Goal: Task Accomplishment & Management: Manage account settings

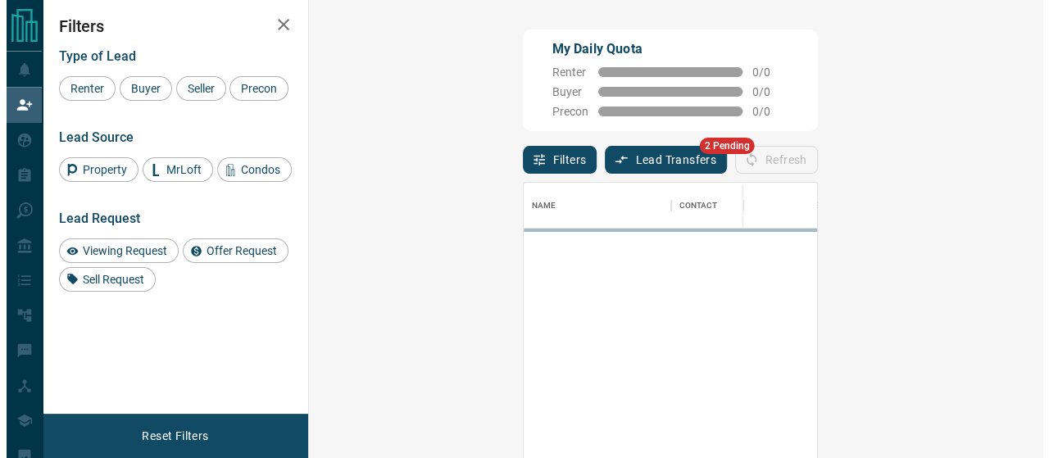
scroll to position [328, 687]
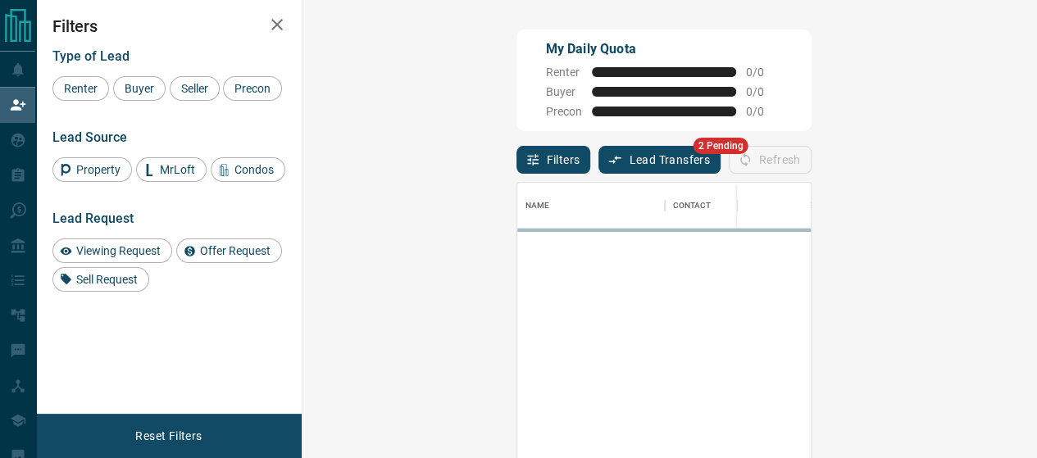
click at [598, 146] on button "Lead Transfers" at bounding box center [659, 160] width 122 height 28
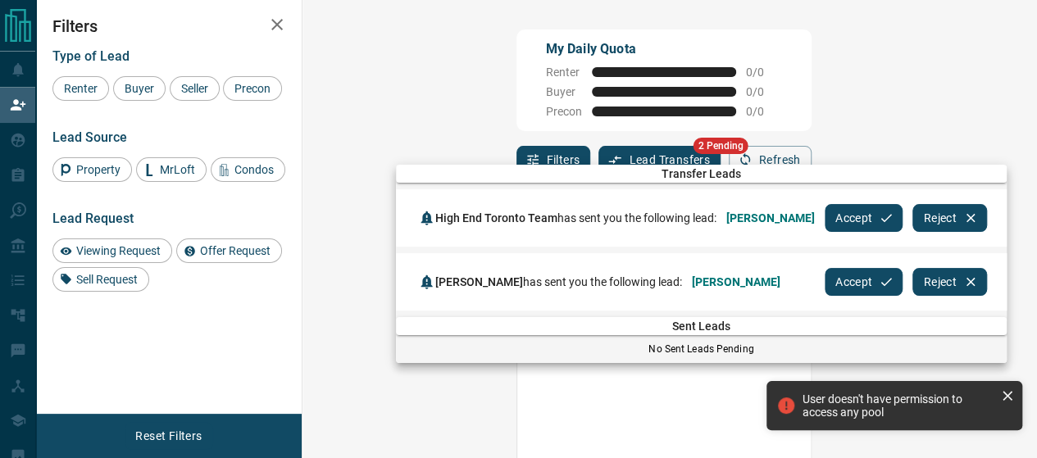
click at [839, 217] on button "Accept" at bounding box center [864, 218] width 78 height 28
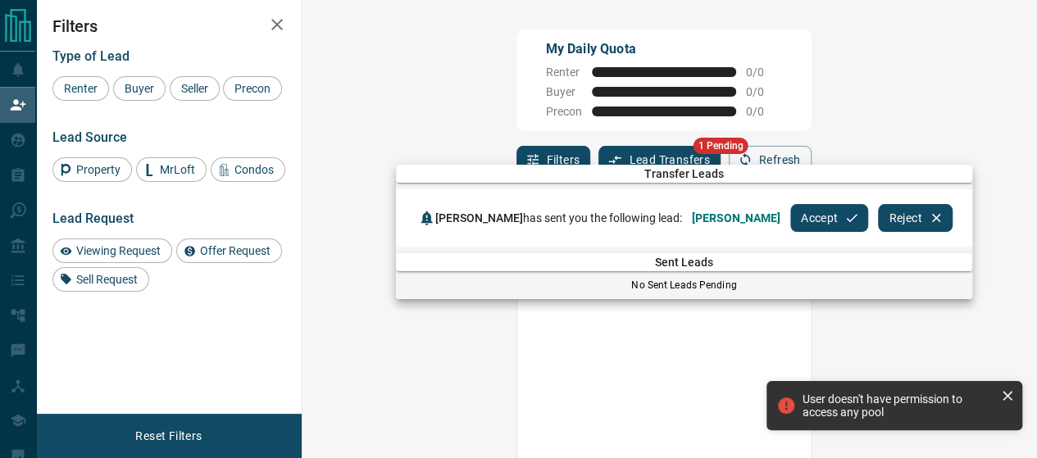
click at [878, 211] on button "Reject" at bounding box center [915, 218] width 74 height 28
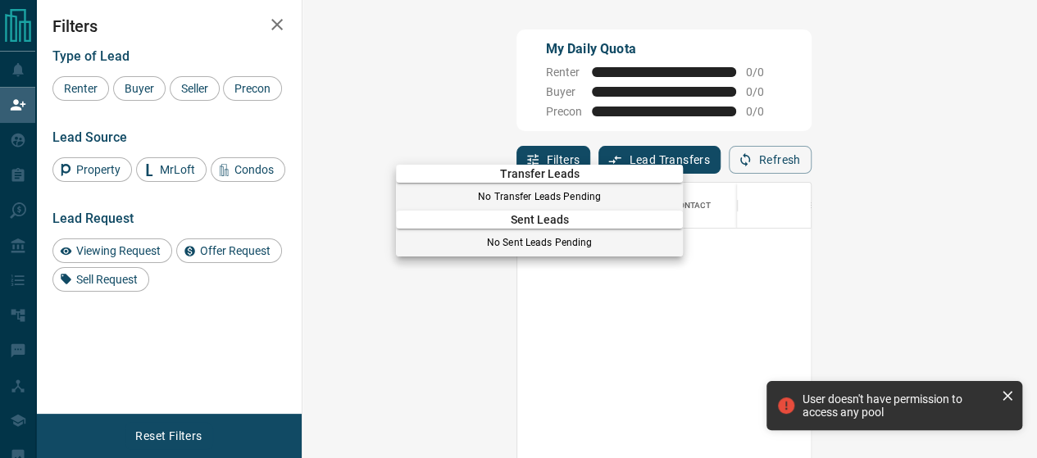
click at [1009, 401] on icon at bounding box center [1007, 396] width 16 height 16
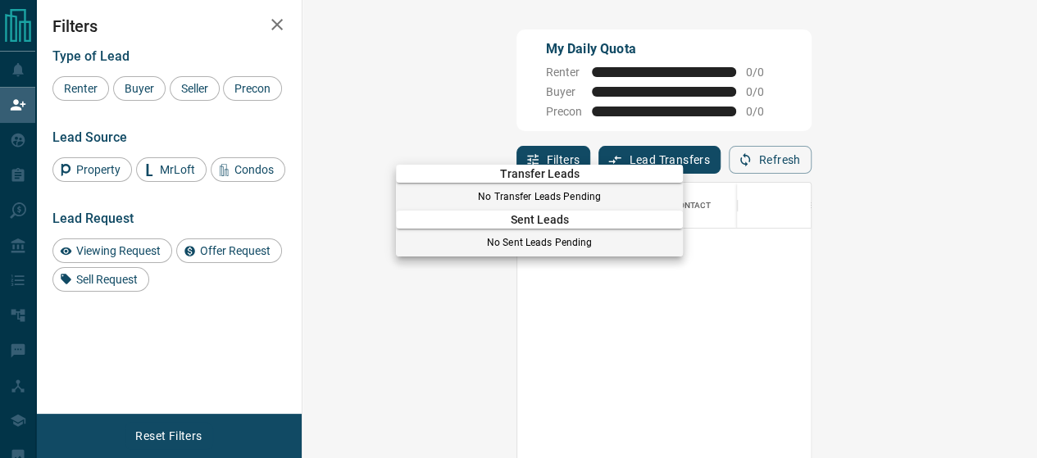
click at [26, 71] on div at bounding box center [518, 229] width 1037 height 458
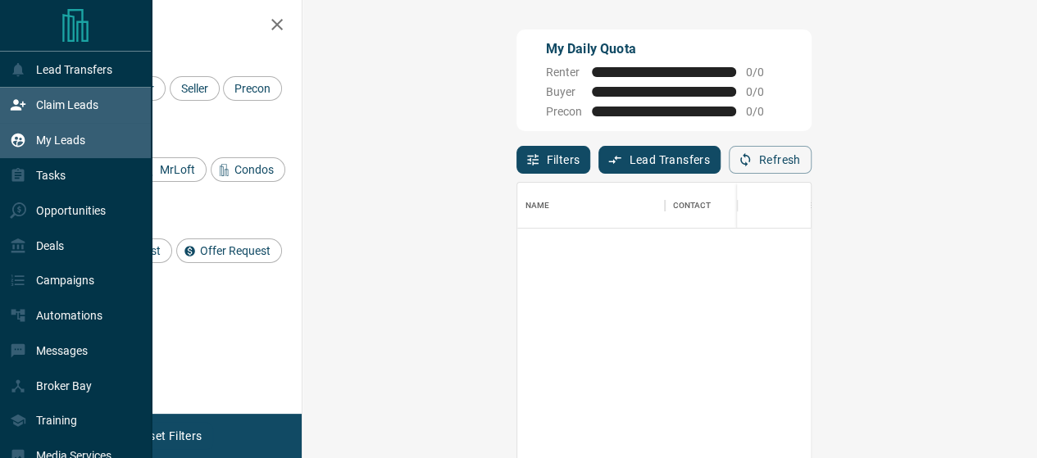
click at [62, 137] on p "My Leads" at bounding box center [60, 140] width 49 height 13
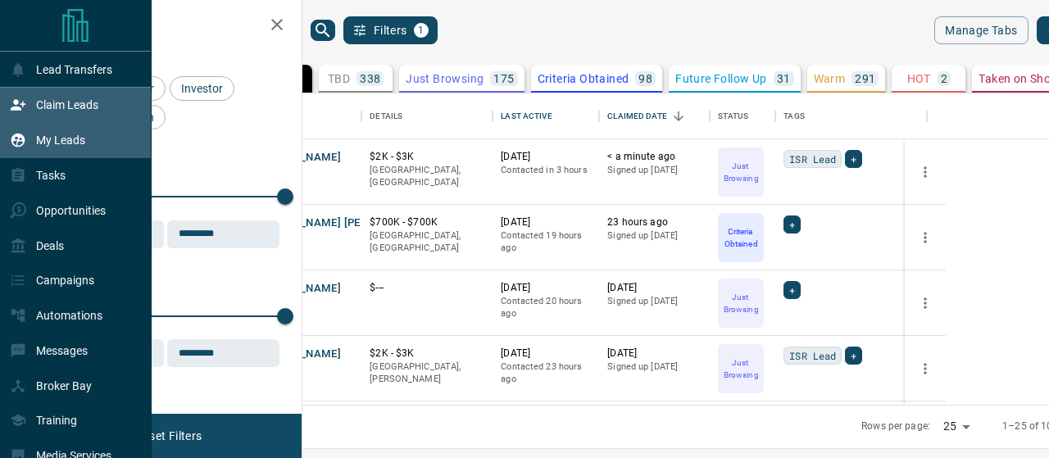
scroll to position [300, 727]
